Goal: Task Accomplishment & Management: Complete application form

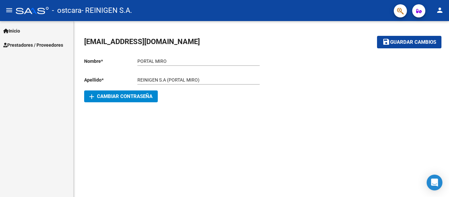
click at [48, 47] on span "Prestadores / Proveedores" at bounding box center [33, 44] width 60 height 7
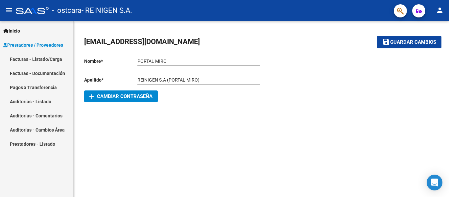
click at [53, 74] on link "Facturas - Documentación" at bounding box center [36, 73] width 73 height 14
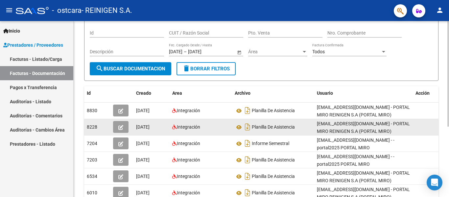
scroll to position [66, 0]
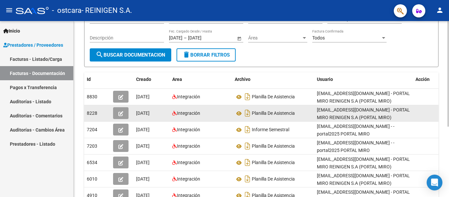
click at [114, 106] on datatable-body-cell at bounding box center [121, 113] width 23 height 16
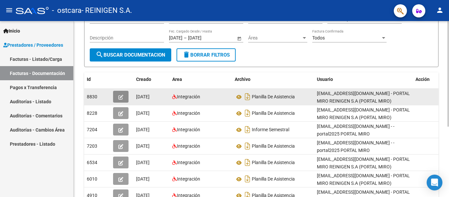
click at [122, 94] on span "button" at bounding box center [120, 97] width 5 height 6
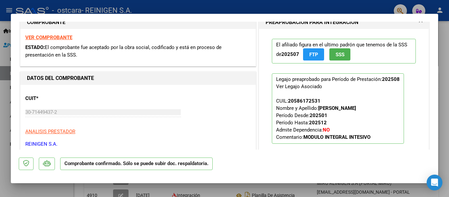
scroll to position [131, 0]
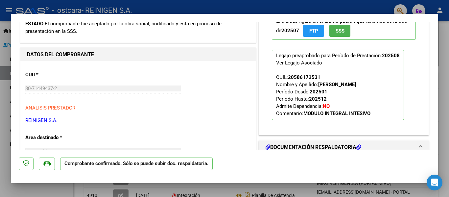
type input "$ 0,00"
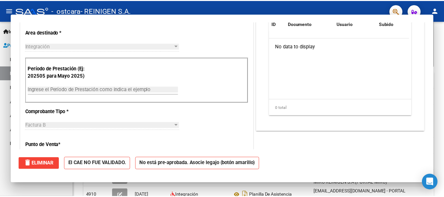
scroll to position [0, 0]
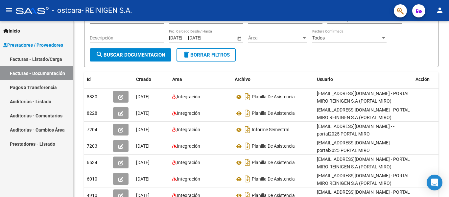
click at [438, 7] on mat-icon "person" at bounding box center [440, 10] width 8 height 8
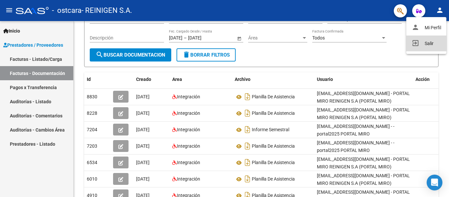
click at [424, 47] on button "exit_to_app Salir" at bounding box center [426, 43] width 40 height 16
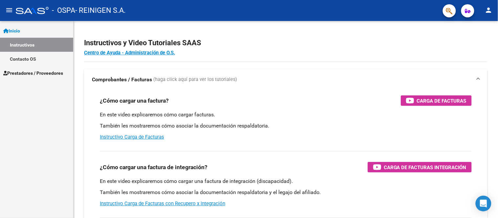
click at [46, 76] on span "Prestadores / Proveedores" at bounding box center [33, 73] width 60 height 7
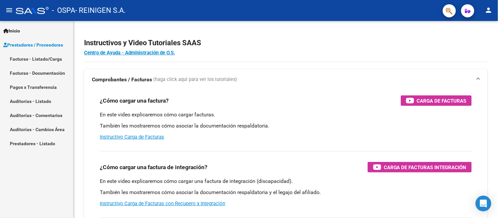
click at [52, 72] on link "Facturas - Documentación" at bounding box center [36, 73] width 73 height 14
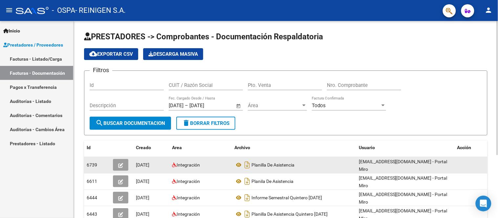
click at [121, 162] on span "button" at bounding box center [120, 165] width 5 height 6
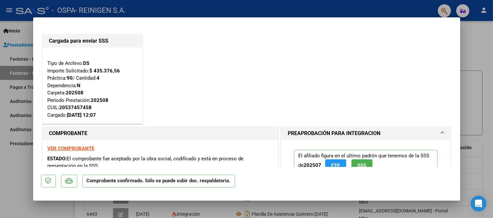
scroll to position [73, 0]
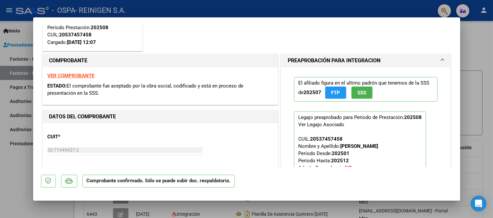
type input "$ 0,00"
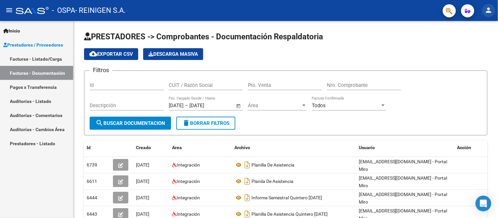
click at [488, 10] on mat-icon "person" at bounding box center [489, 10] width 8 height 8
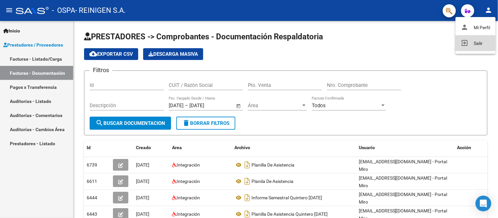
click at [461, 45] on mat-icon "exit_to_app" at bounding box center [465, 43] width 8 height 8
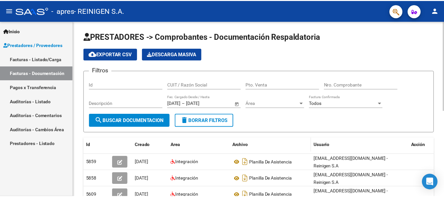
scroll to position [66, 0]
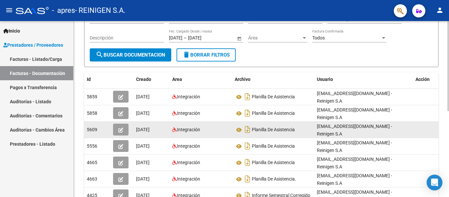
click at [122, 131] on icon "button" at bounding box center [120, 129] width 5 height 5
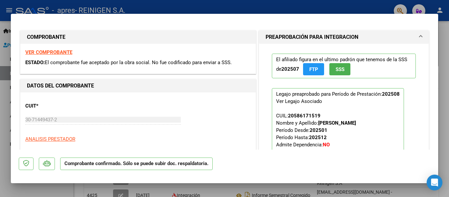
type input "$ 0,00"
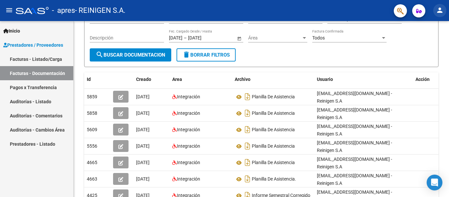
click at [440, 8] on mat-icon "person" at bounding box center [440, 10] width 8 height 8
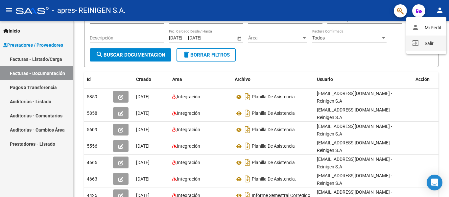
click at [416, 41] on mat-icon "exit_to_app" at bounding box center [415, 43] width 8 height 8
